Goal: Find contact information: Obtain details needed to contact an individual or organization

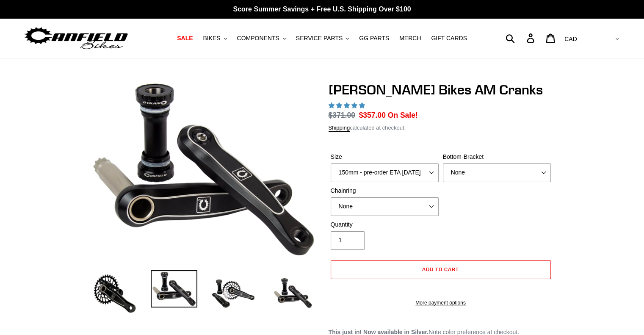
select select "highest-rating"
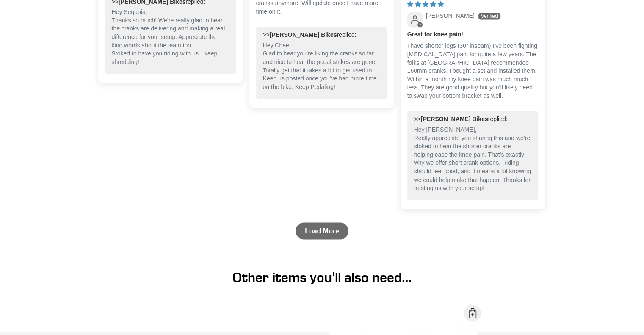
scroll to position [1595, 0]
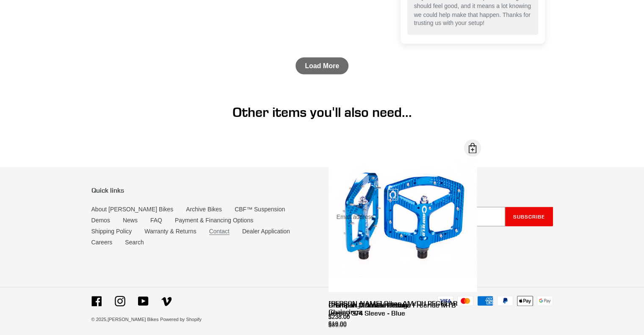
click at [209, 235] on link "Contact" at bounding box center [219, 230] width 20 height 7
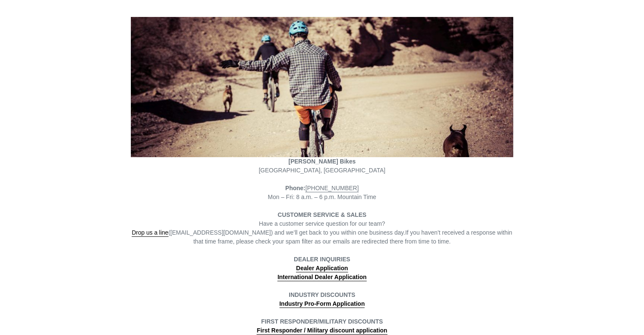
scroll to position [169, 0]
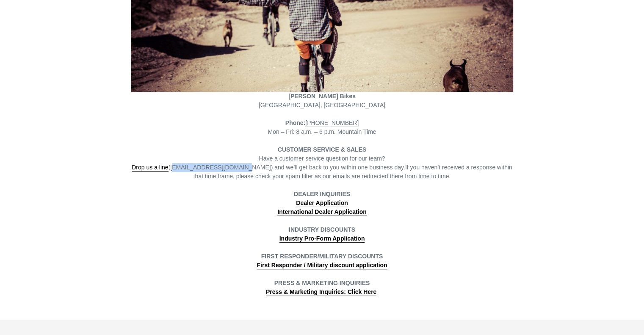
drag, startPoint x: 176, startPoint y: 166, endPoint x: 239, endPoint y: 169, distance: 62.7
click at [239, 169] on span "Drop us a line (info@canfieldbikes.com) and we’ll get back to you within one bu…" at bounding box center [268, 168] width 273 height 8
copy span "info@canfieldbikes.com"
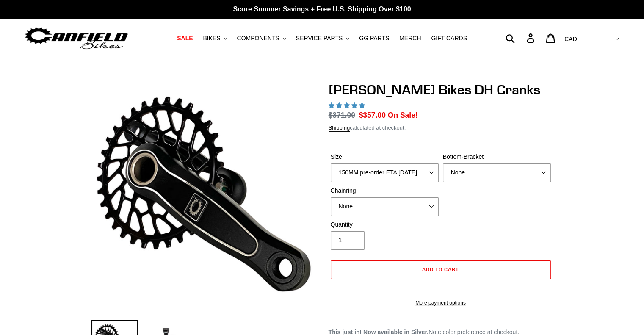
select select "highest-rating"
click at [406, 176] on select "150MM pre-order ETA [DATE] 155MM pre-order ETA [DATE] 160MM pre-order ETA [DATE…" at bounding box center [385, 172] width 108 height 19
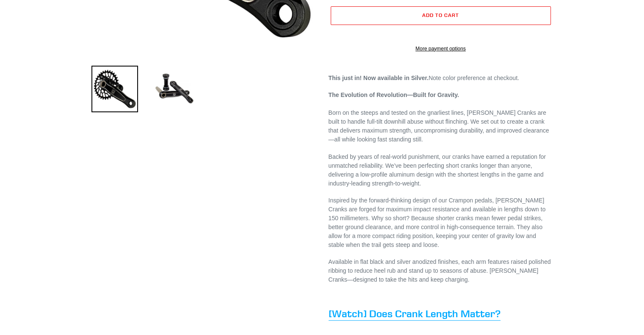
scroll to position [296, 0]
